Goal: Task Accomplishment & Management: Manage account settings

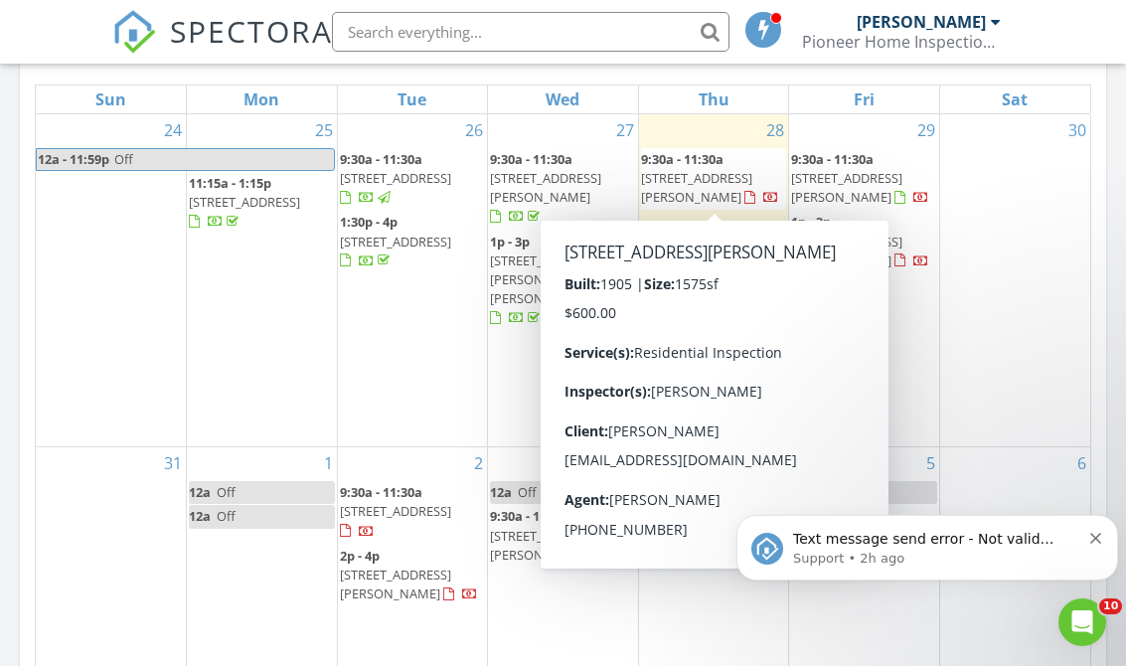
scroll to position [951, 0]
click at [683, 164] on span "9:30a - 11:30a" at bounding box center [682, 158] width 82 height 18
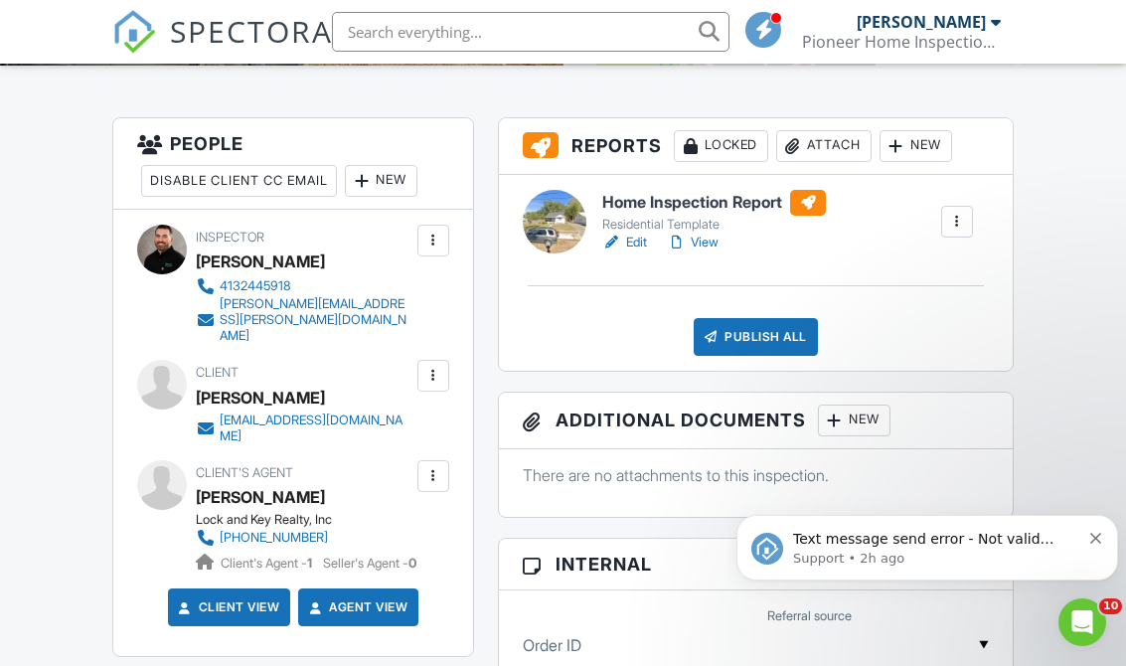
scroll to position [489, 0]
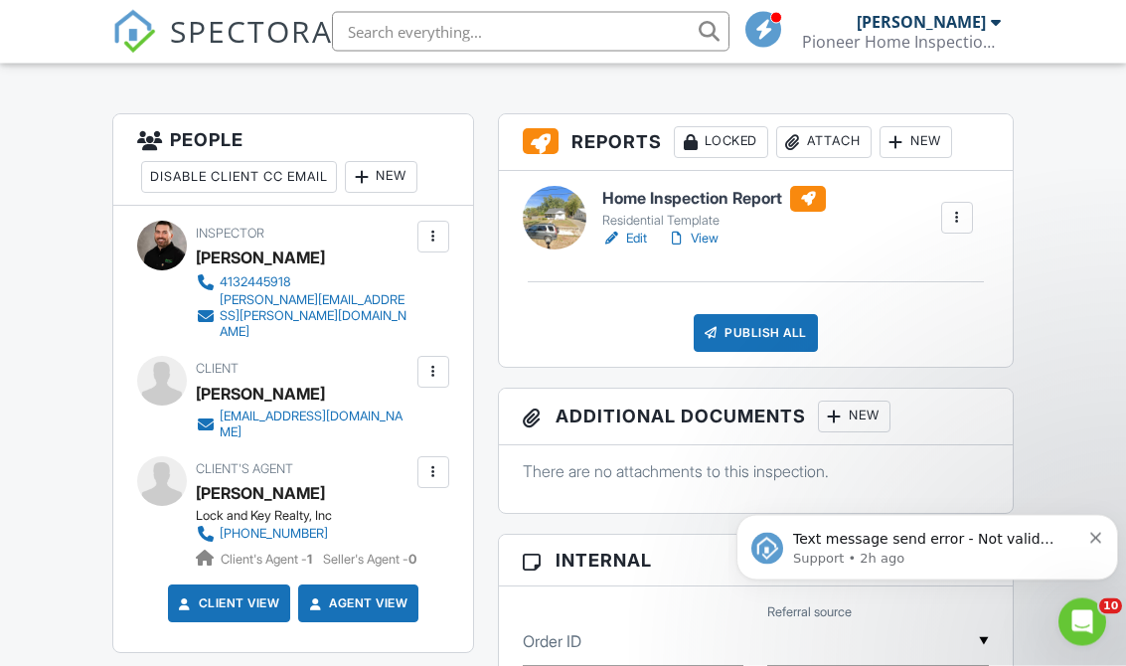
click at [418, 359] on div at bounding box center [433, 373] width 32 height 32
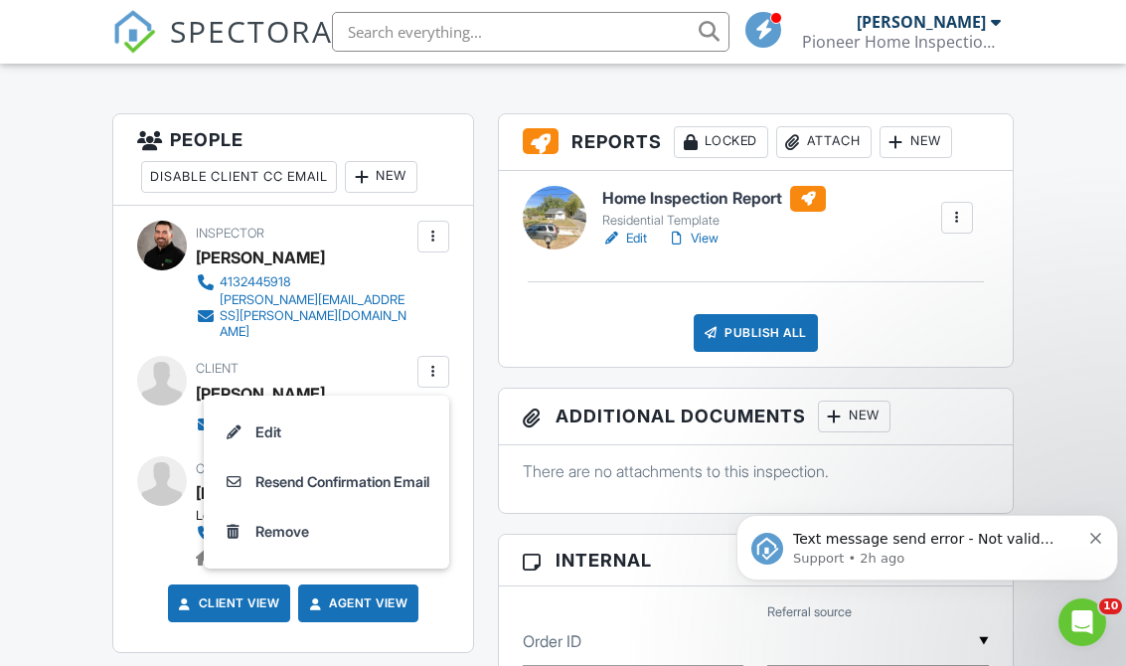
click at [271, 464] on li "Resend Confirmation Email" at bounding box center [327, 482] width 222 height 50
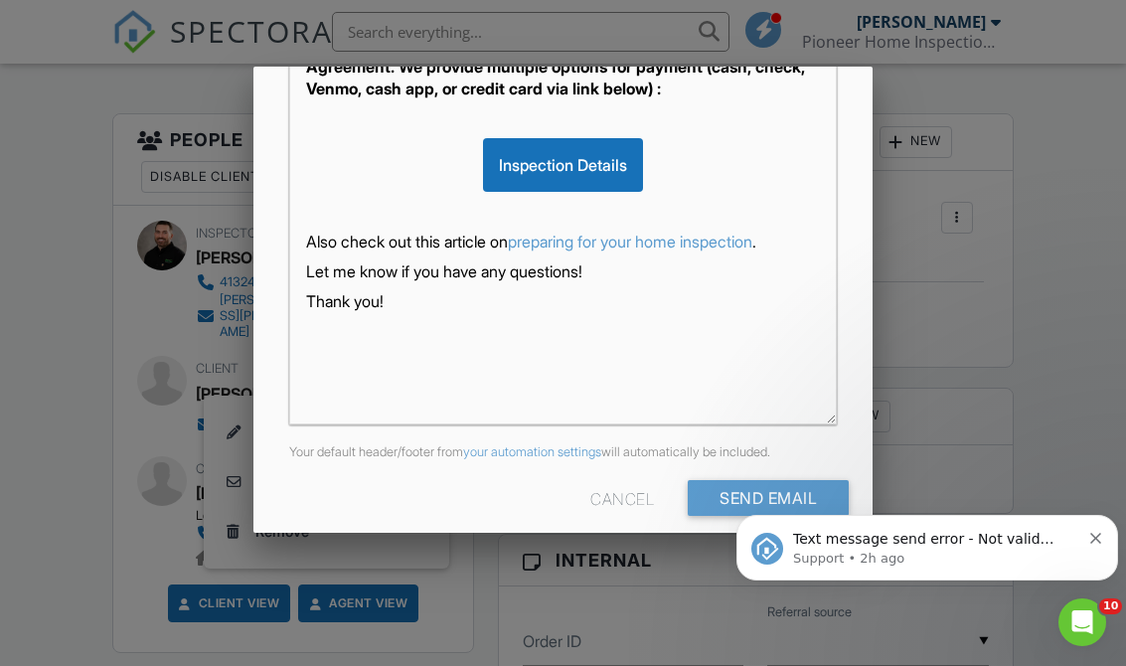
scroll to position [488, 0]
click at [723, 498] on input "Send Email" at bounding box center [768, 499] width 161 height 36
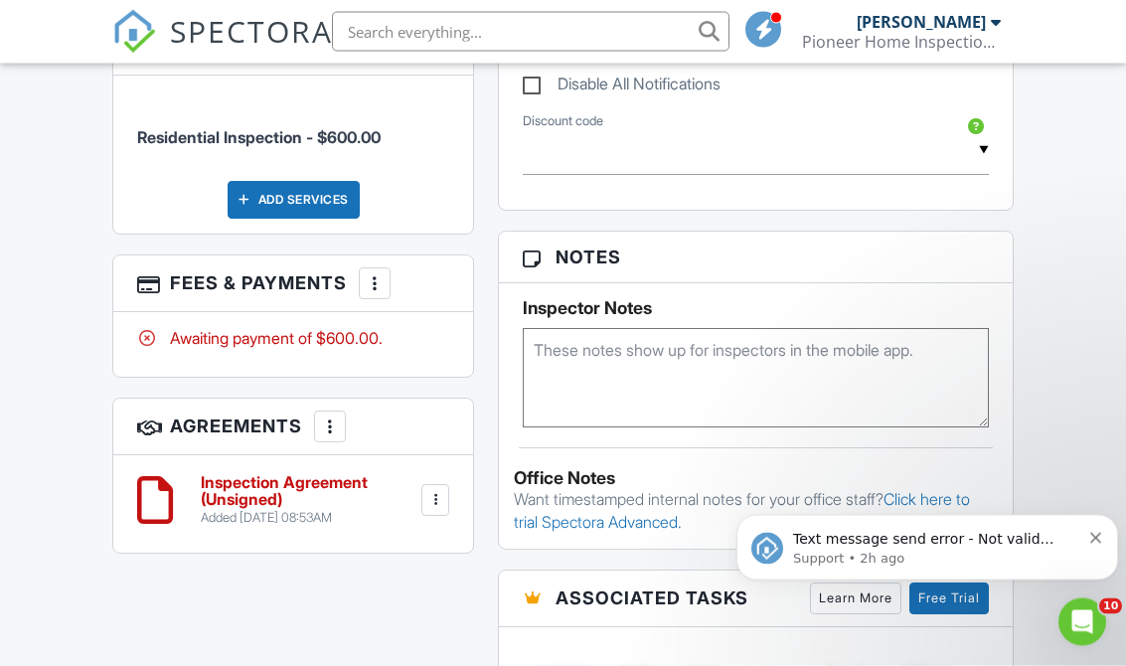
scroll to position [1140, 0]
click at [1093, 536] on icon "Dismiss notification" at bounding box center [1095, 538] width 11 height 11
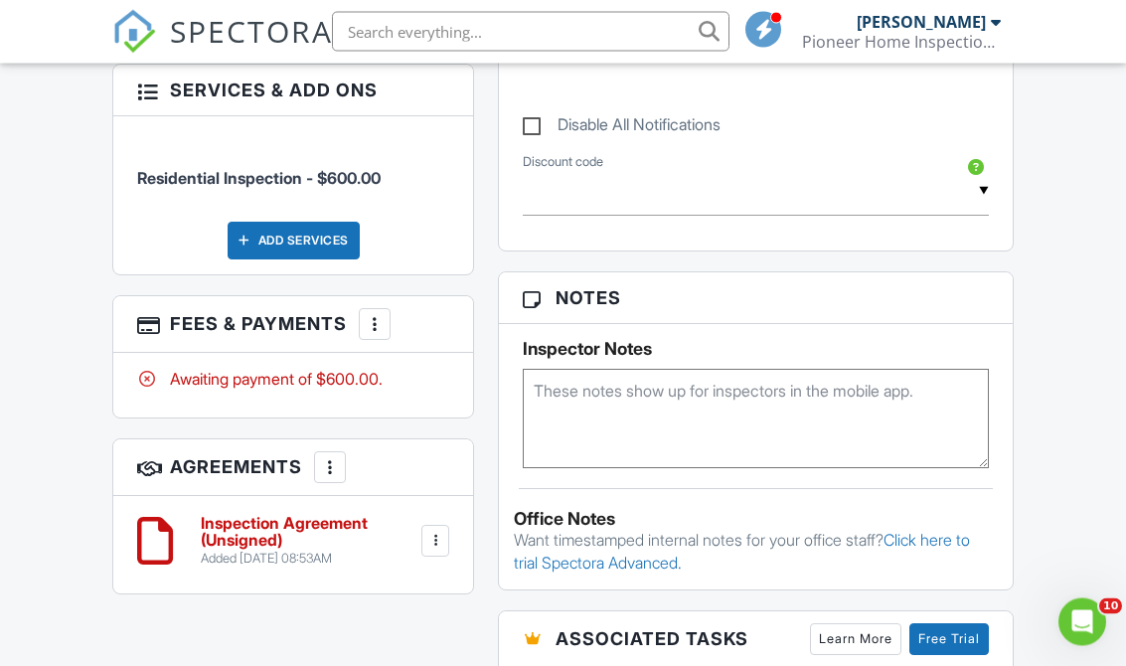
scroll to position [1103, 0]
